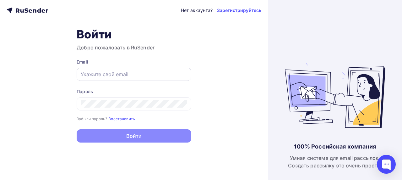
click at [140, 80] on div at bounding box center [134, 73] width 115 height 13
click at [137, 74] on input "text" at bounding box center [134, 74] width 106 height 8
paste input "[EMAIL_ADDRESS][DOMAIN_NAME]"
type input "[EMAIL_ADDRESS][DOMAIN_NAME]"
click at [159, 100] on div at bounding box center [134, 103] width 115 height 13
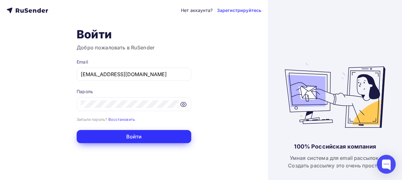
click at [139, 137] on button "Войти" at bounding box center [134, 136] width 115 height 13
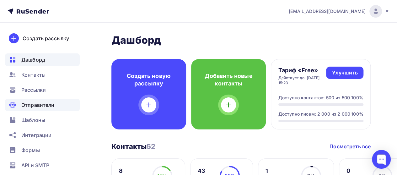
click at [36, 102] on span "Отправители" at bounding box center [37, 105] width 33 height 8
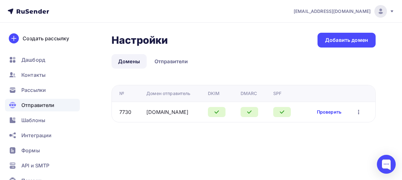
click at [329, 110] on link "Проверить" at bounding box center [329, 112] width 24 height 6
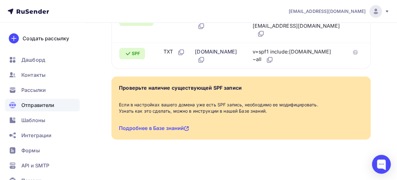
scroll to position [337, 0]
click at [168, 125] on link "Подробнее в Базе знаний" at bounding box center [154, 128] width 70 height 6
click at [273, 56] on icon at bounding box center [270, 60] width 8 height 8
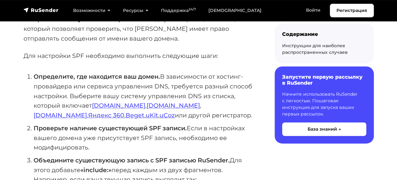
scroll to position [96, 0]
click at [147, 109] on link "Timeweb.ru" at bounding box center [173, 105] width 53 height 8
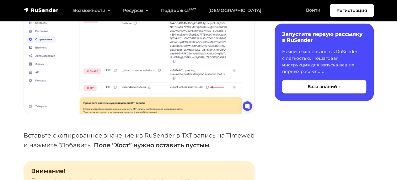
scroll to position [816, 0]
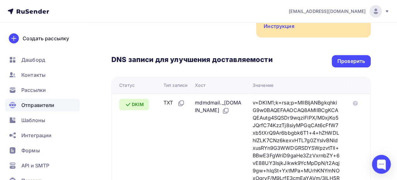
scroll to position [127, 0]
click at [341, 61] on div "Проверить" at bounding box center [351, 60] width 28 height 7
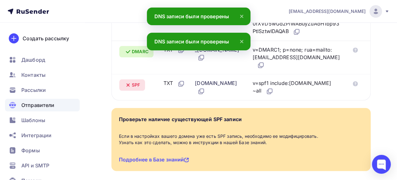
scroll to position [304, 0]
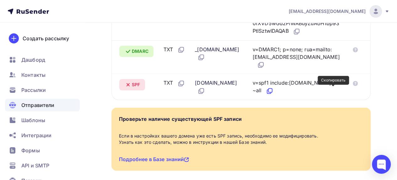
click at [273, 89] on icon at bounding box center [270, 91] width 8 height 8
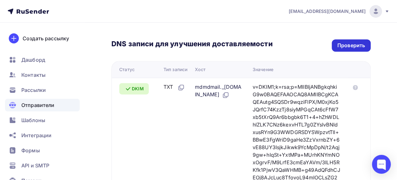
scroll to position [143, 0]
click at [350, 44] on div "Проверить" at bounding box center [351, 45] width 28 height 7
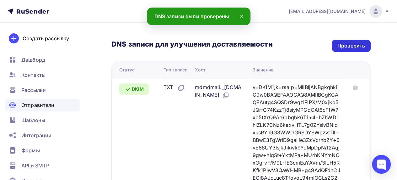
click at [350, 44] on div "Проверить" at bounding box center [351, 45] width 28 height 7
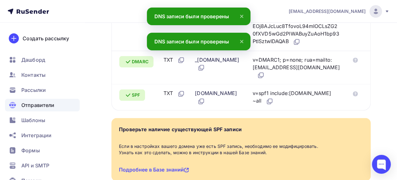
scroll to position [294, 0]
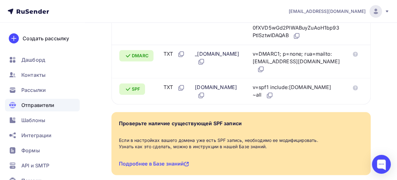
scroll to position [287, 0]
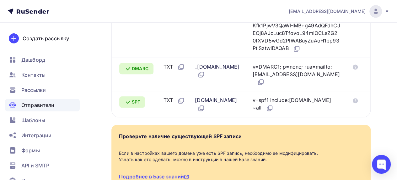
click at [43, 106] on span "Отправители" at bounding box center [37, 105] width 33 height 8
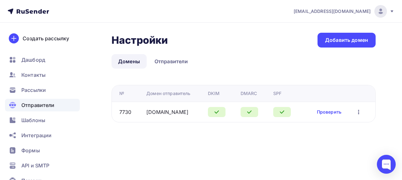
click at [358, 111] on icon "button" at bounding box center [359, 112] width 8 height 8
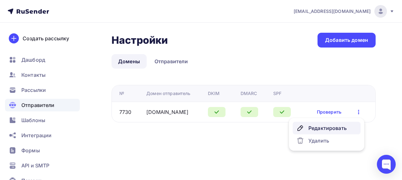
click at [332, 129] on div "Редактировать" at bounding box center [326, 128] width 60 height 8
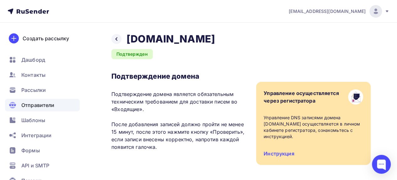
click at [36, 105] on span "Отправители" at bounding box center [37, 105] width 33 height 8
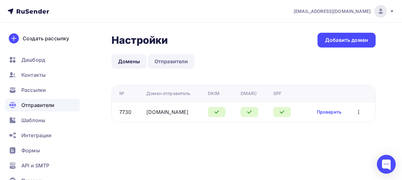
click at [173, 58] on link "Отправители" at bounding box center [171, 61] width 47 height 14
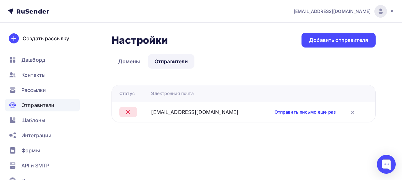
click at [322, 112] on link "Отправить письмо еще раз" at bounding box center [304, 112] width 61 height 6
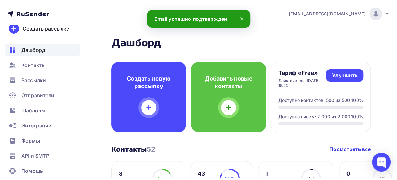
scroll to position [14, 0]
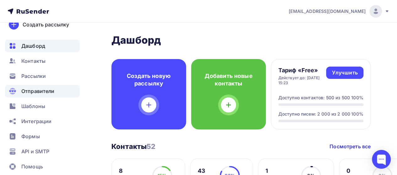
click at [44, 90] on span "Отправители" at bounding box center [37, 91] width 33 height 8
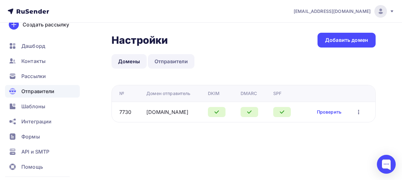
click at [170, 61] on link "Отправители" at bounding box center [171, 61] width 47 height 14
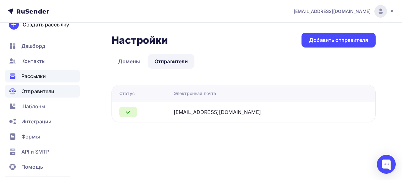
click at [35, 76] on span "Рассылки" at bounding box center [33, 76] width 24 height 8
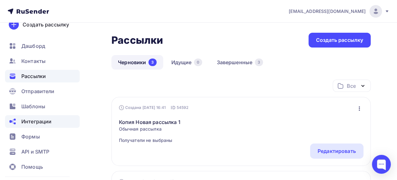
click at [38, 123] on span "Интеграции" at bounding box center [36, 121] width 30 height 8
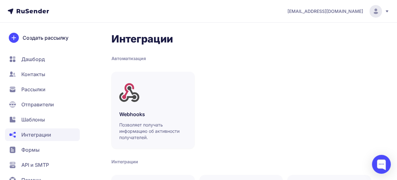
click at [33, 73] on span "Контакты" at bounding box center [33, 74] width 24 height 8
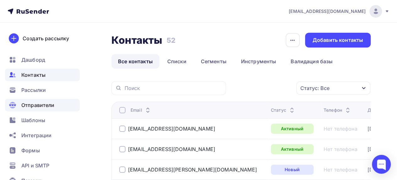
click at [44, 105] on span "Отправители" at bounding box center [37, 105] width 33 height 8
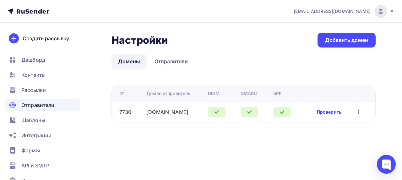
click at [334, 111] on link "Проверить" at bounding box center [329, 112] width 24 height 6
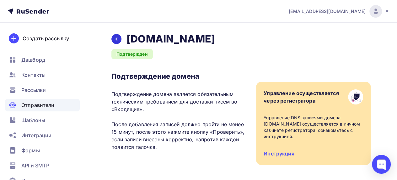
click at [118, 40] on icon at bounding box center [116, 38] width 5 height 5
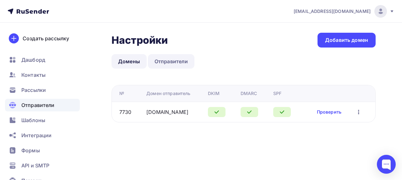
click at [174, 62] on link "Отправители" at bounding box center [171, 61] width 47 height 14
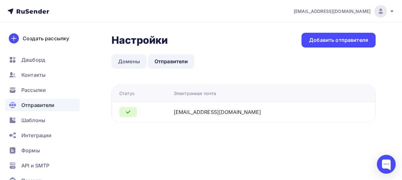
click at [133, 61] on link "Домены" at bounding box center [128, 61] width 35 height 14
